Goal: Task Accomplishment & Management: Manage account settings

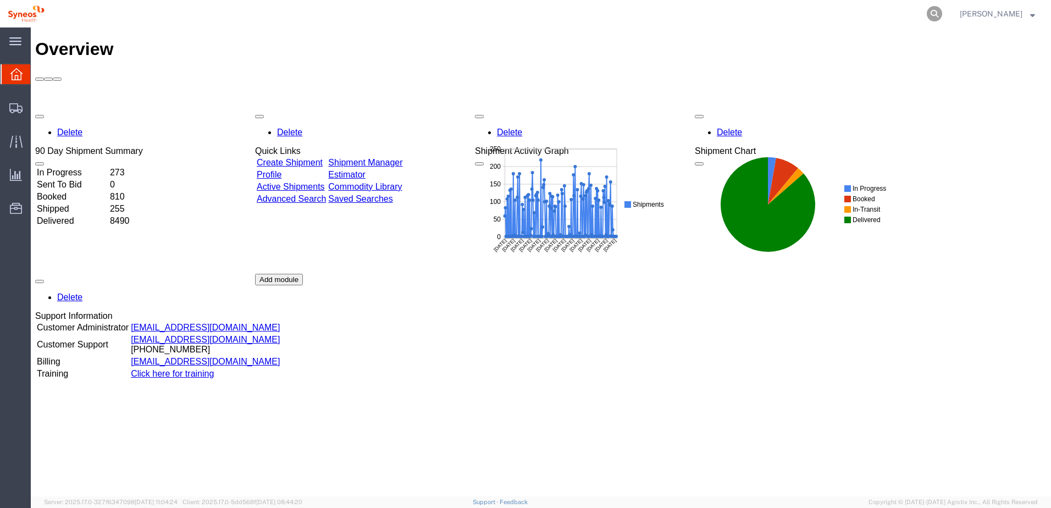
click at [942, 13] on icon at bounding box center [934, 13] width 15 height 15
click at [715, 15] on input "search" at bounding box center [759, 14] width 334 height 26
paste input "56535264"
type input "56535264"
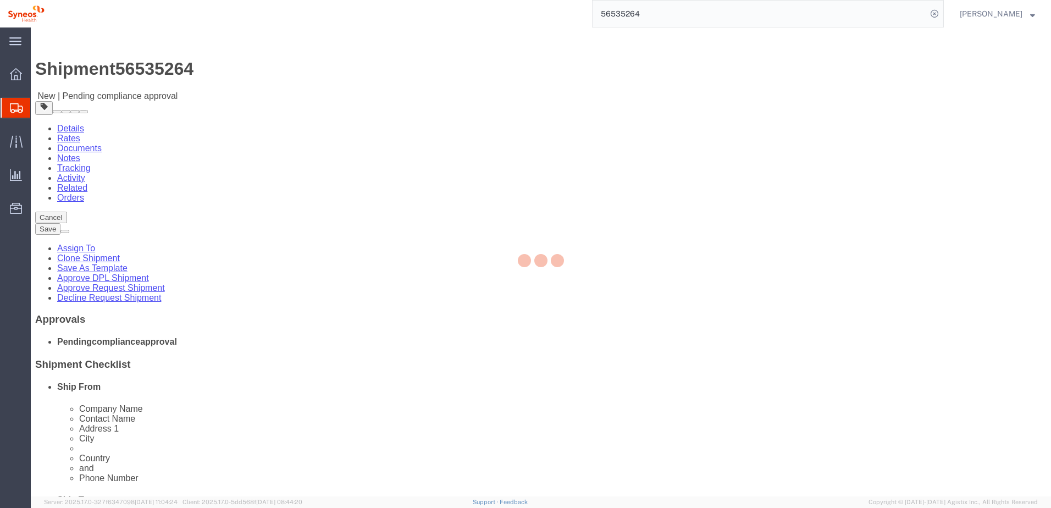
select select "66391"
select select
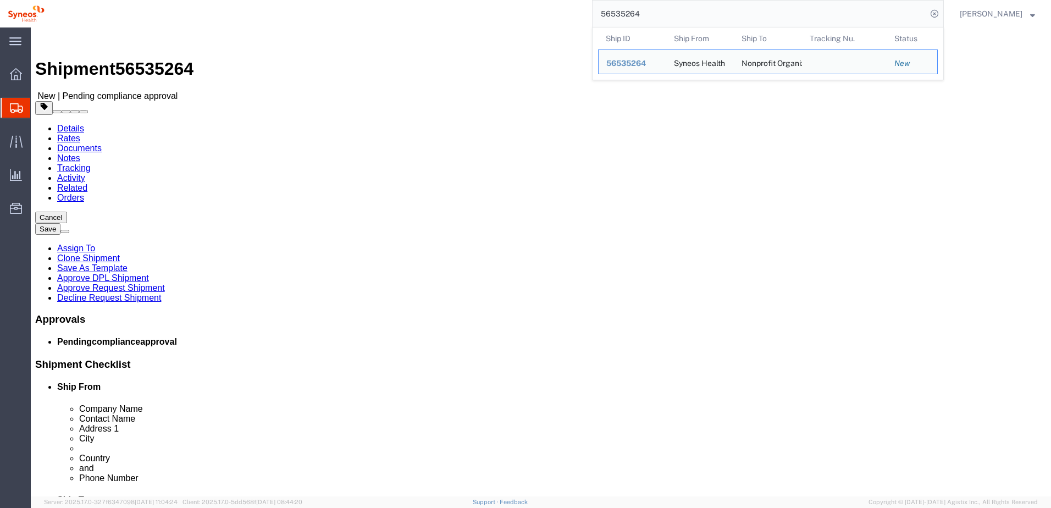
click div "Shipment 56535264 New | Pending compliance approval"
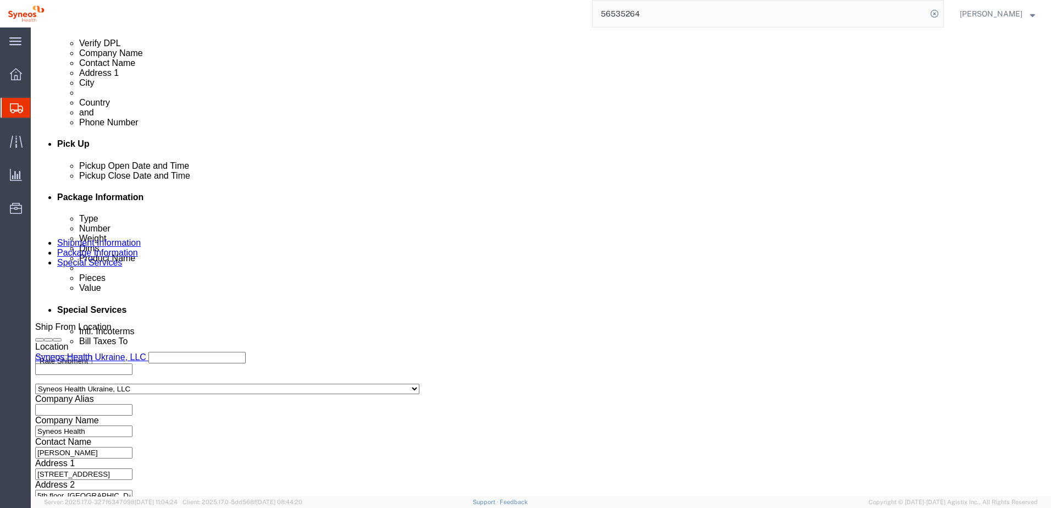
scroll to position [497, 0]
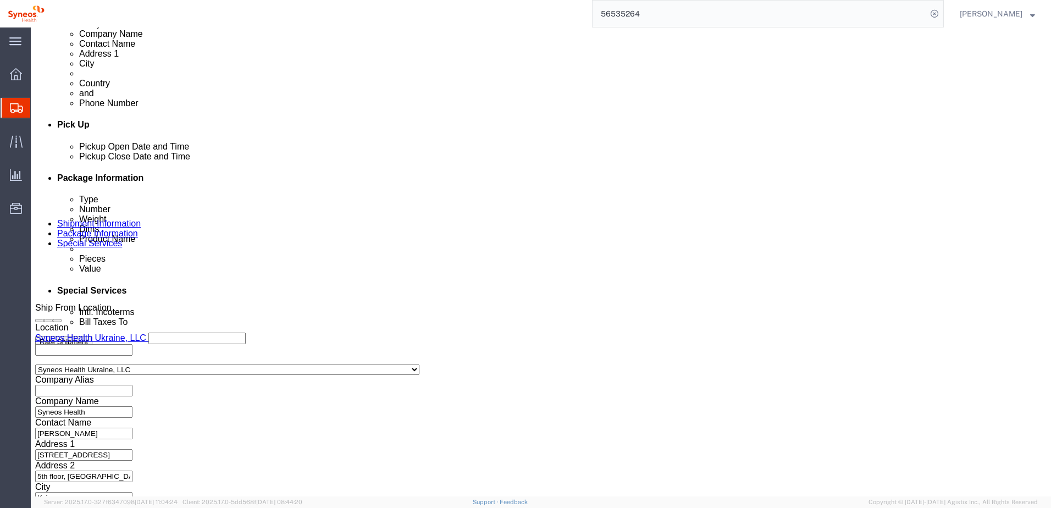
click button "Continue"
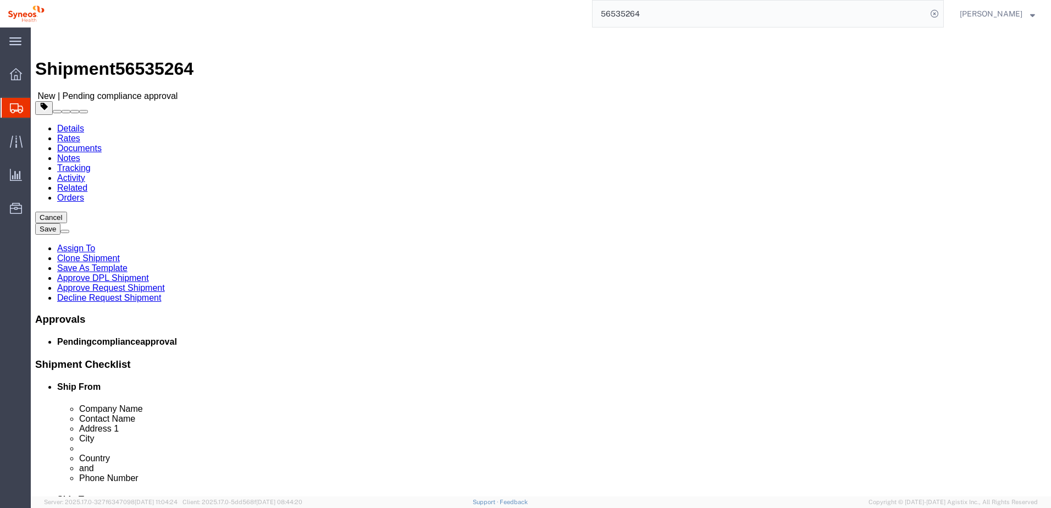
click link "Approve Request Shipment"
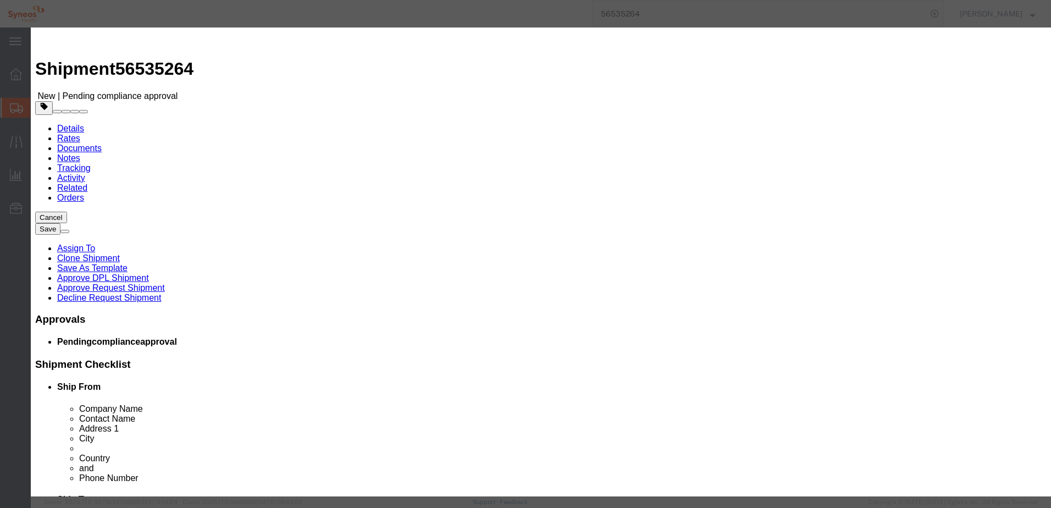
click button "Yes"
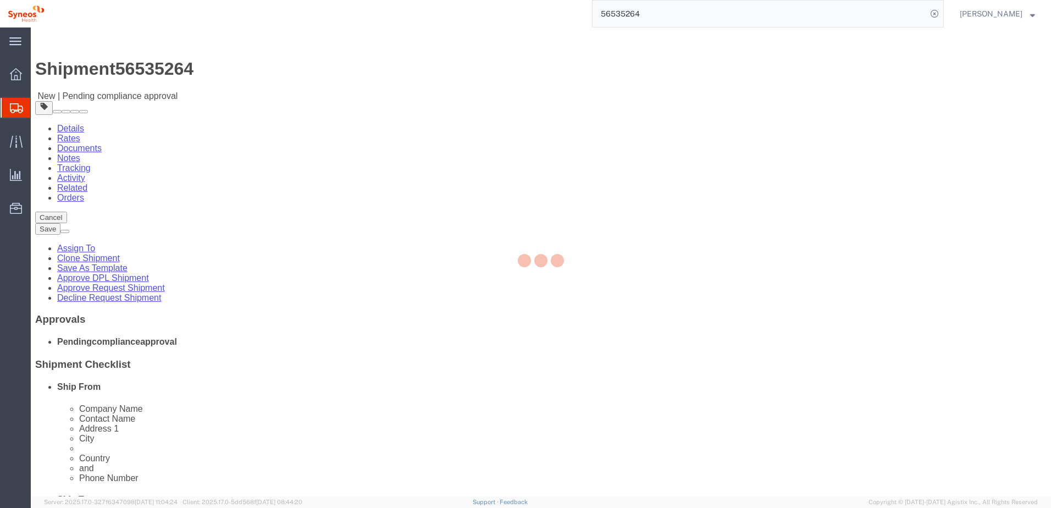
select select "66391"
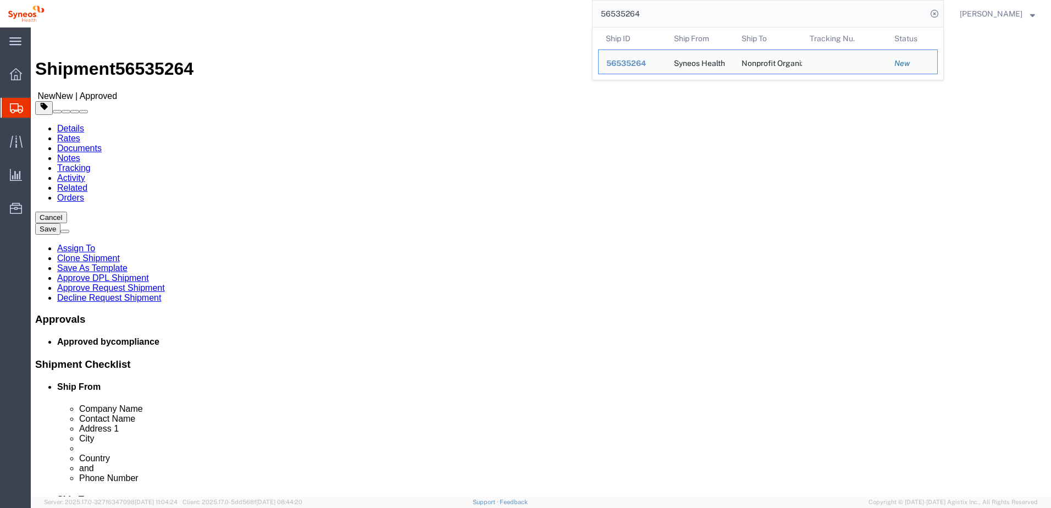
drag, startPoint x: 668, startPoint y: 18, endPoint x: 553, endPoint y: 9, distance: 115.7
click at [553, 9] on div "56535264 Ship ID Ship From Ship To Tracking Nu. Status Ship ID 56535264 Ship Fr…" at bounding box center [497, 13] width 891 height 27
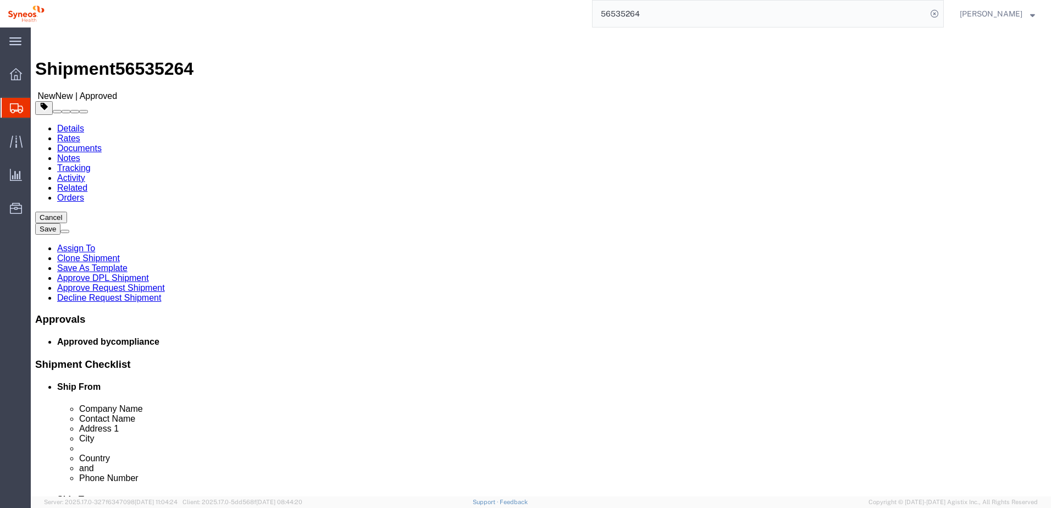
paste input "86"
type input "56535286"
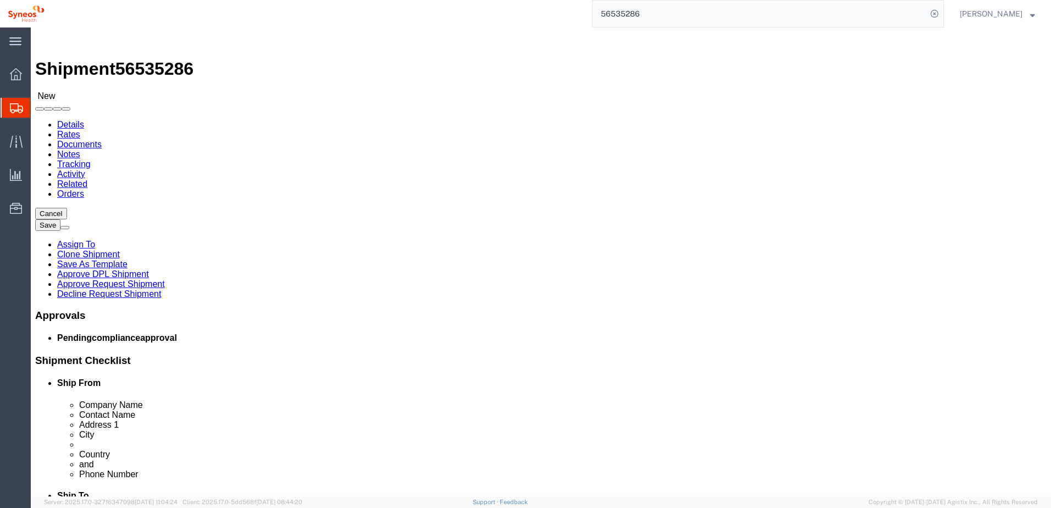
select select "66391"
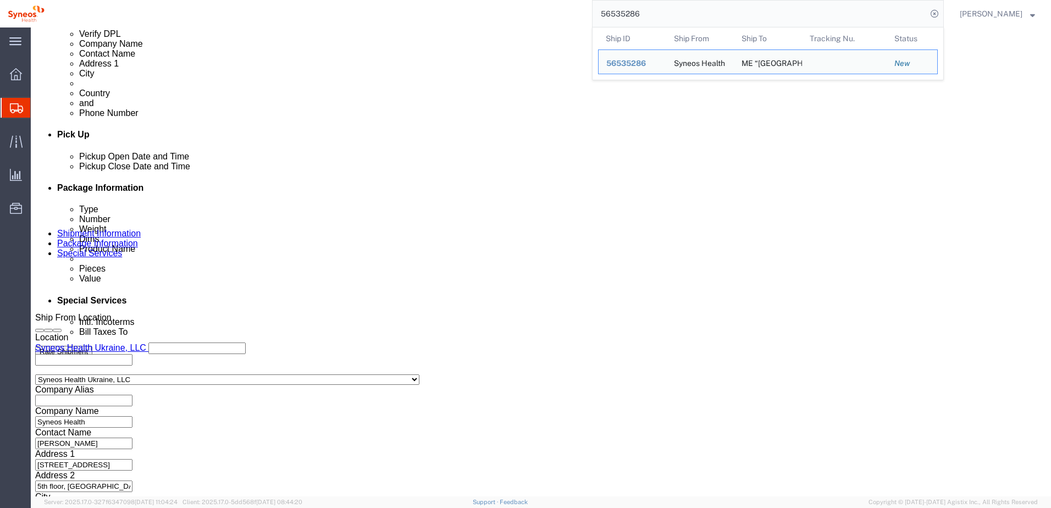
scroll to position [497, 0]
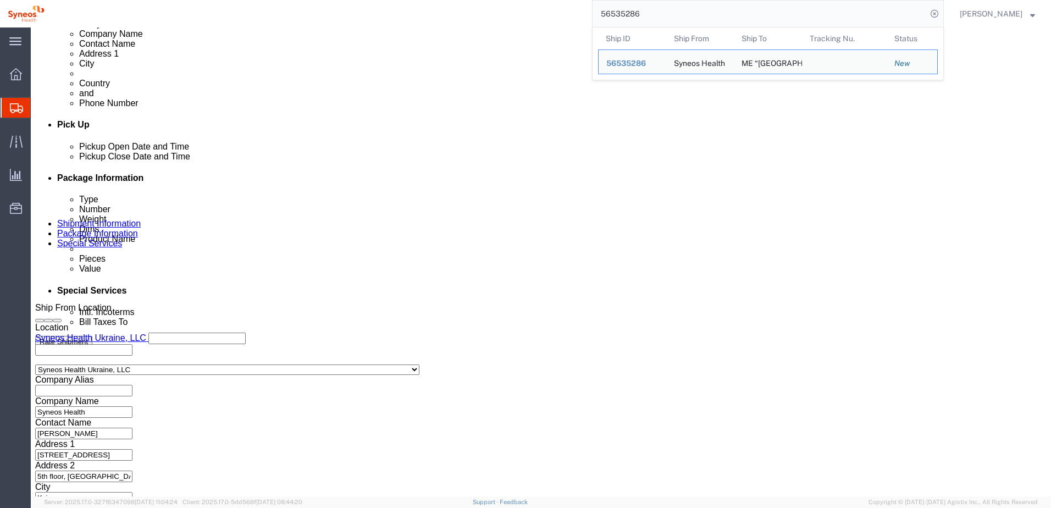
click button "Continue"
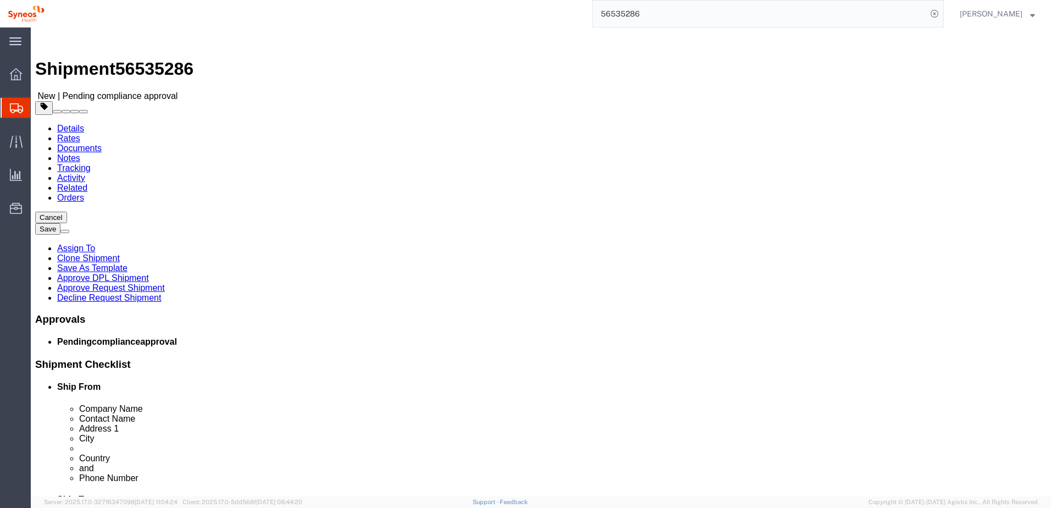
click link "Approve Request Shipment"
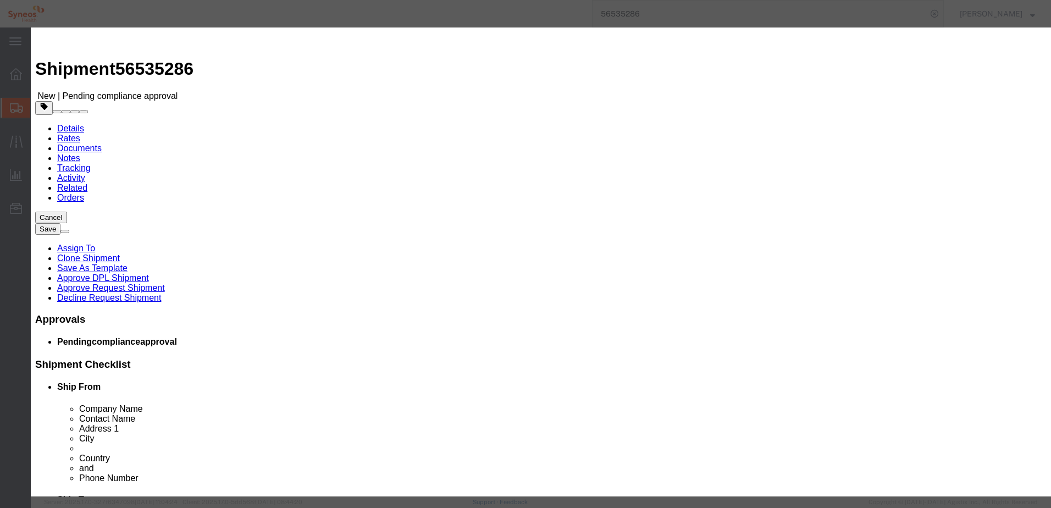
click button "Yes"
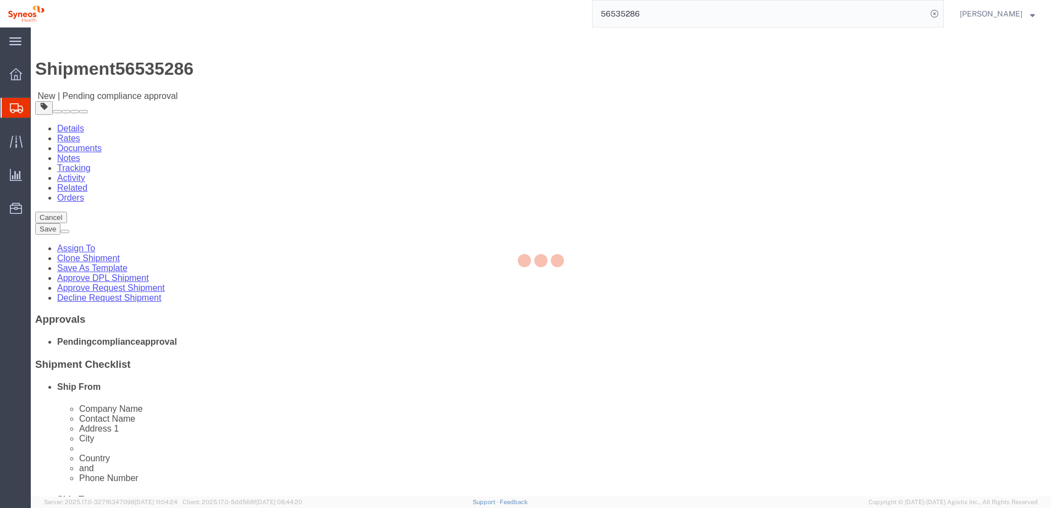
select select "66391"
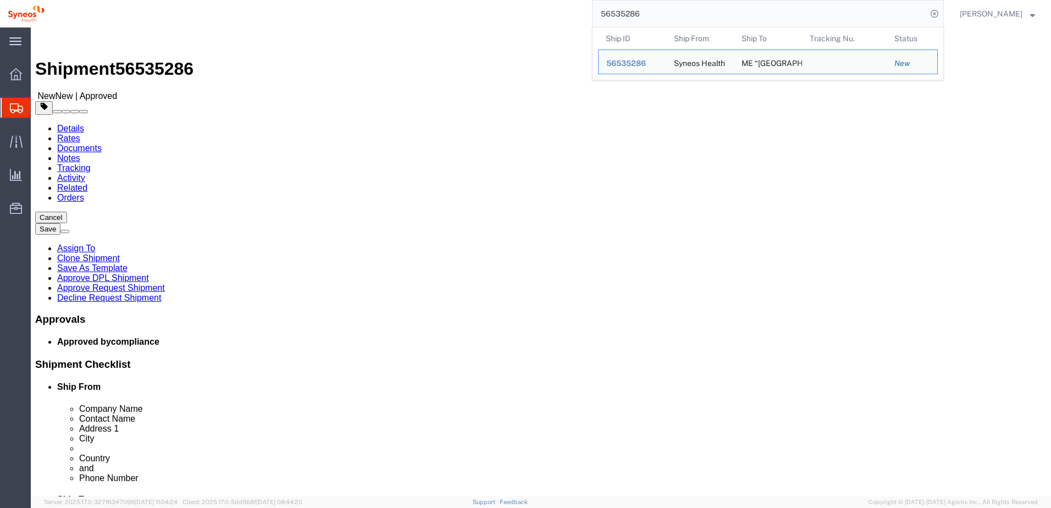
drag, startPoint x: 685, startPoint y: 14, endPoint x: 604, endPoint y: 14, distance: 81.3
click at [604, 14] on input "56535286" at bounding box center [759, 14] width 334 height 26
paste input "320"
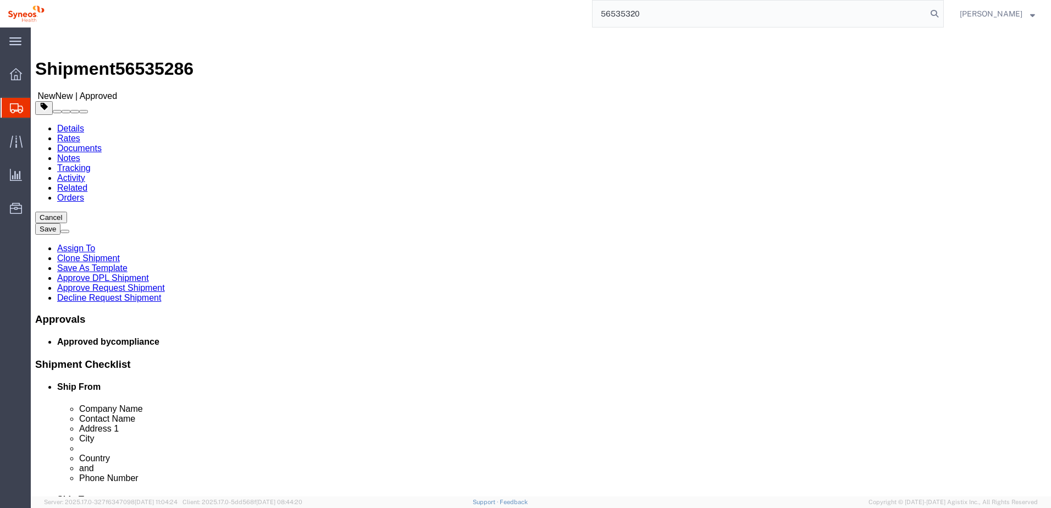
type input "56535320"
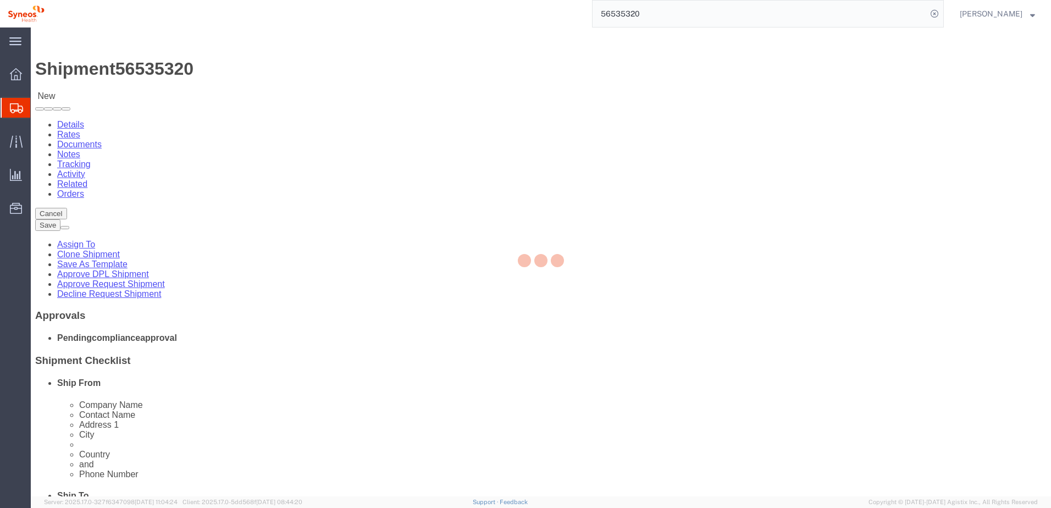
select select "66391"
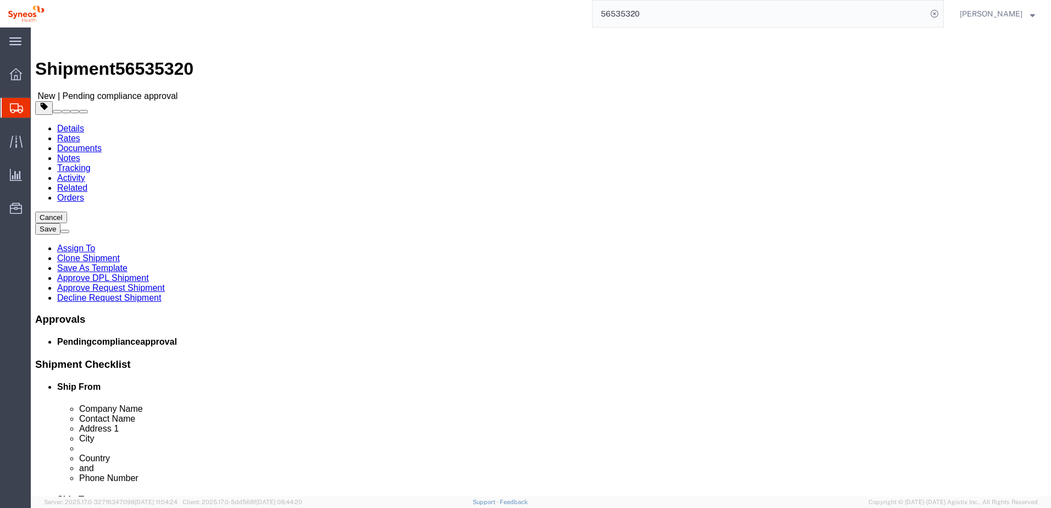
drag, startPoint x: 592, startPoint y: 295, endPoint x: 547, endPoint y: 290, distance: 45.9
click input "Vinnytsia"
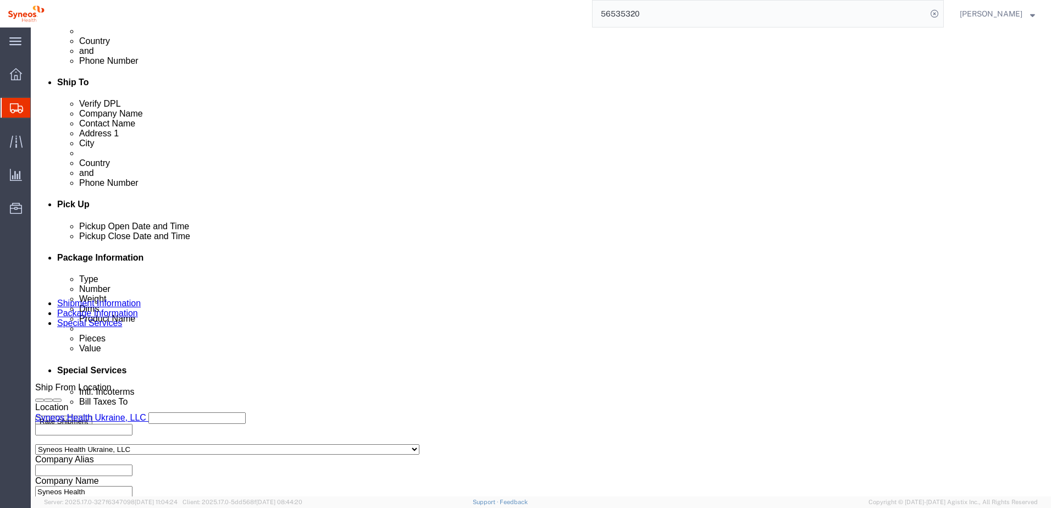
scroll to position [497, 0]
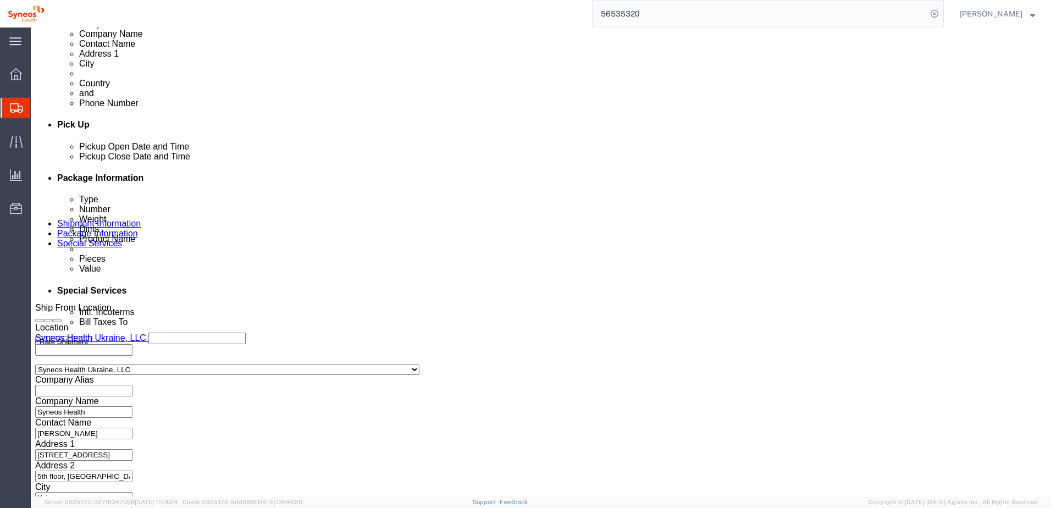
click button "Continue"
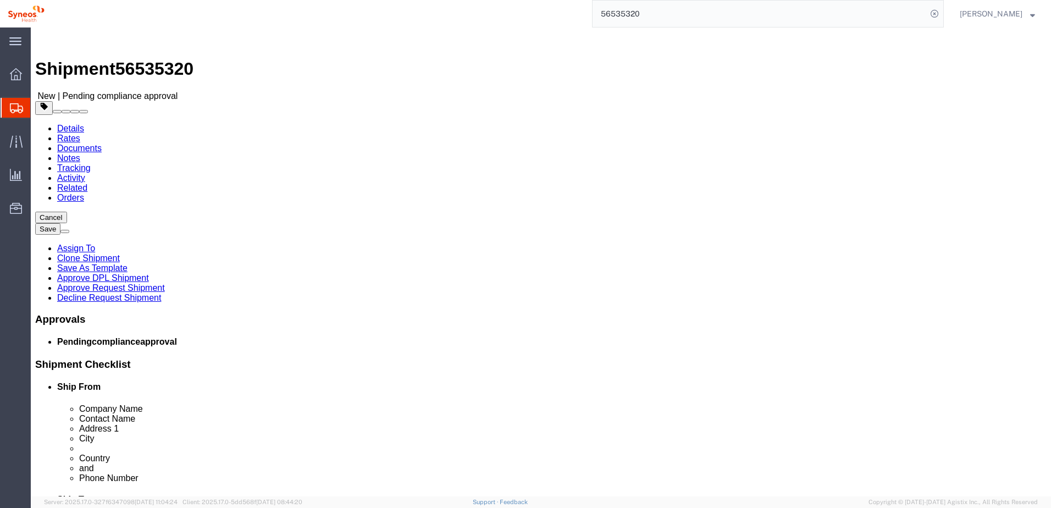
click button "Continue"
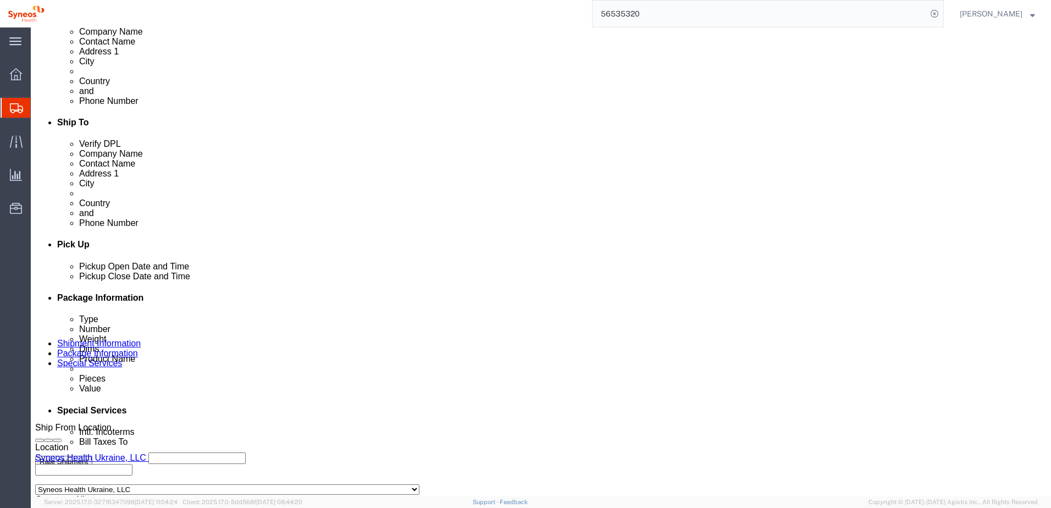
scroll to position [440, 0]
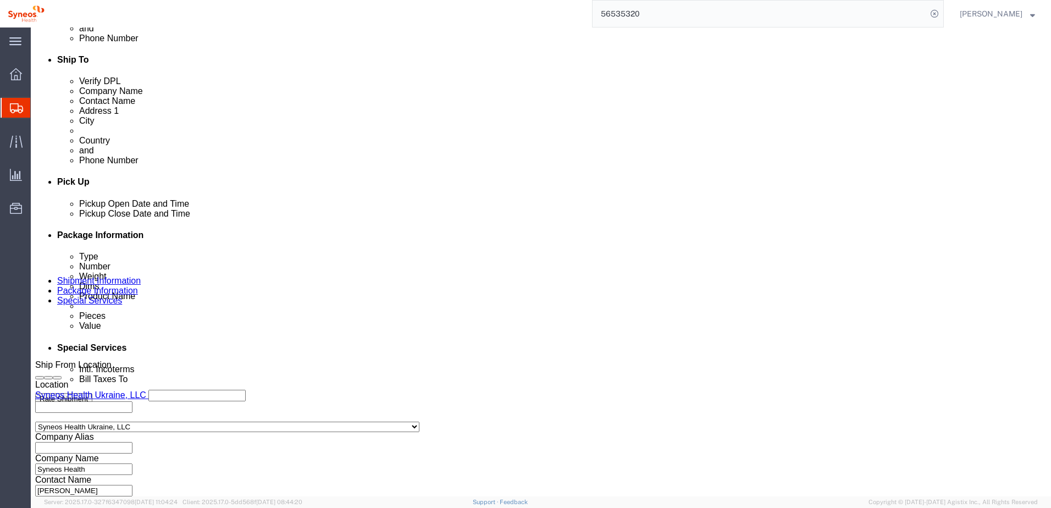
click link "Approve Request Shipment"
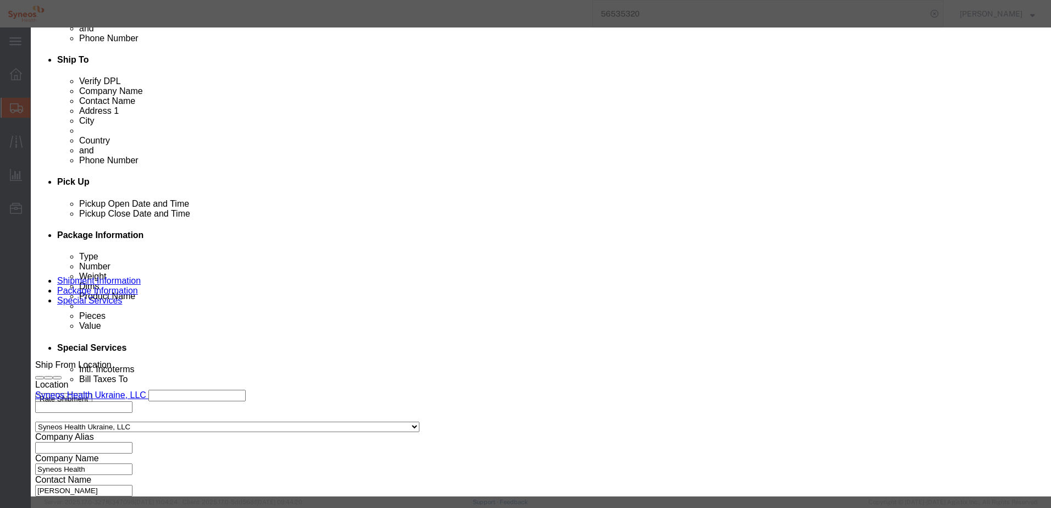
click button "Yes"
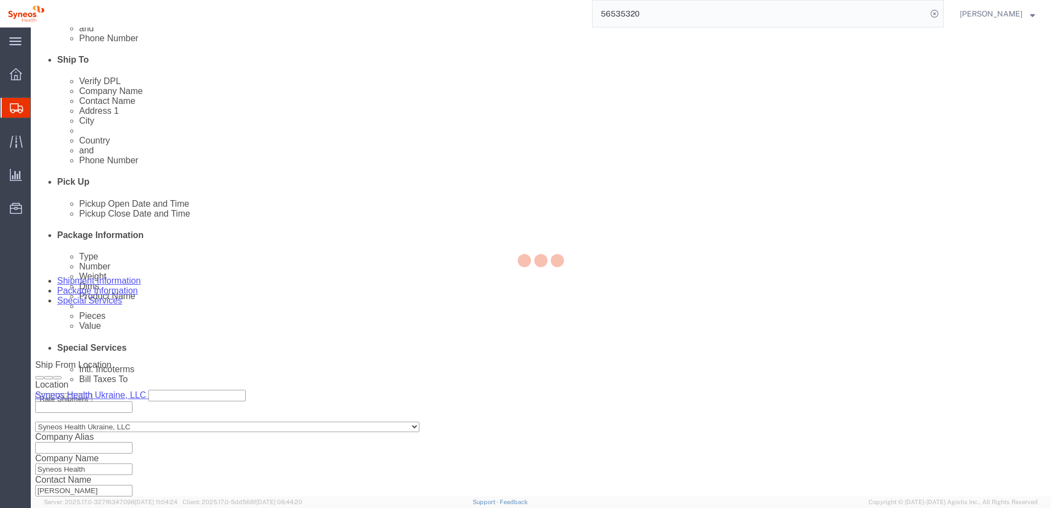
select select "66391"
